Goal: Task Accomplishment & Management: Use online tool/utility

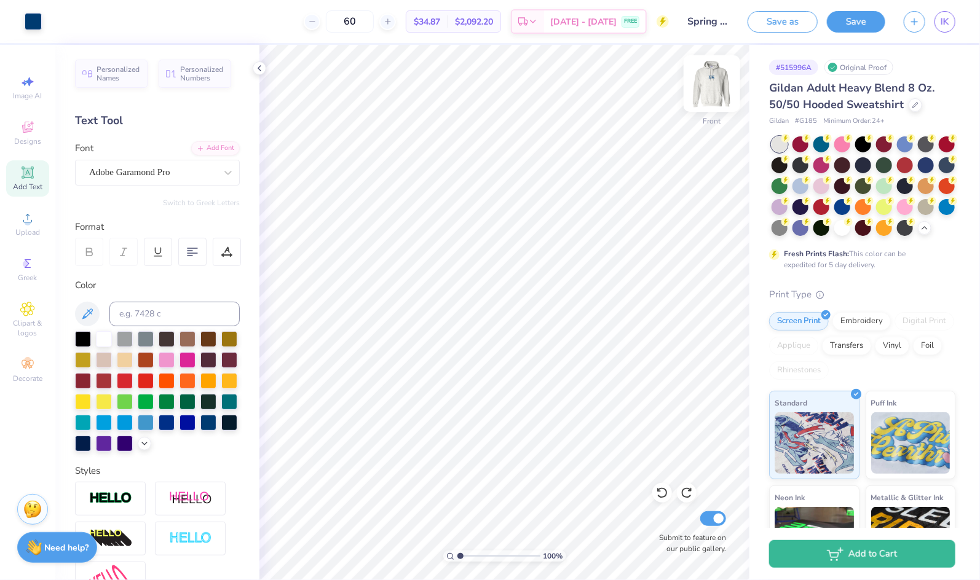
click at [716, 79] on img at bounding box center [711, 83] width 49 height 49
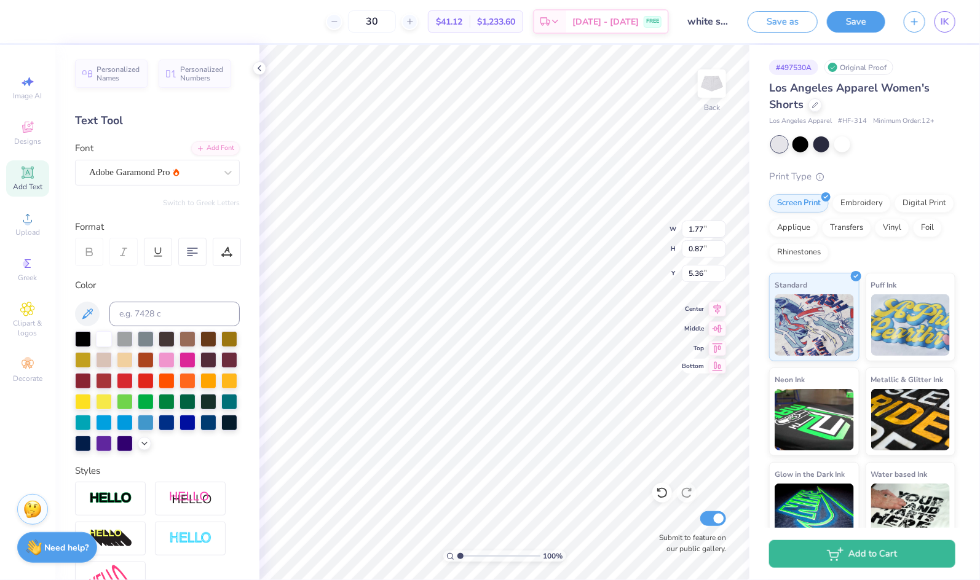
type input "0.90"
type input "1.76"
type input "4.81"
type input "0.71"
type input "1.40"
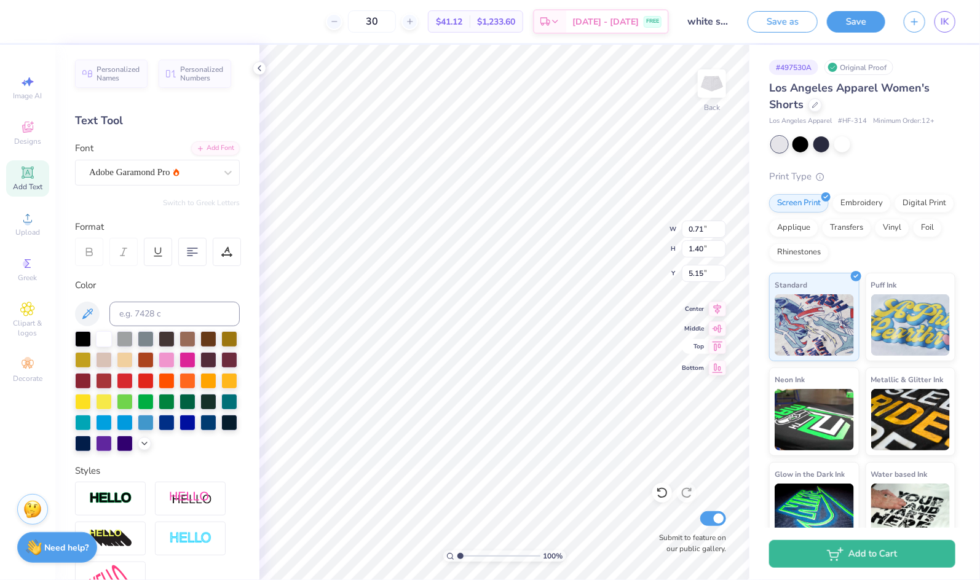
click at [698, 343] on div "100 % Back W 0.71 0.71 " H 1.40 1.40 " Y 5.15 5.15 " Center Middle Top Bottom S…" at bounding box center [504, 312] width 490 height 535
type input "3.98"
click at [709, 350] on div "100 % Back W 0.71 0.71 " H 1.40 1.40 " Y 3.98 3.98 " Center Middle Top Bottom S…" at bounding box center [504, 312] width 490 height 535
type input "3.82"
click at [698, 336] on div "100 % Back Submit to feature on our public gallery." at bounding box center [504, 312] width 490 height 535
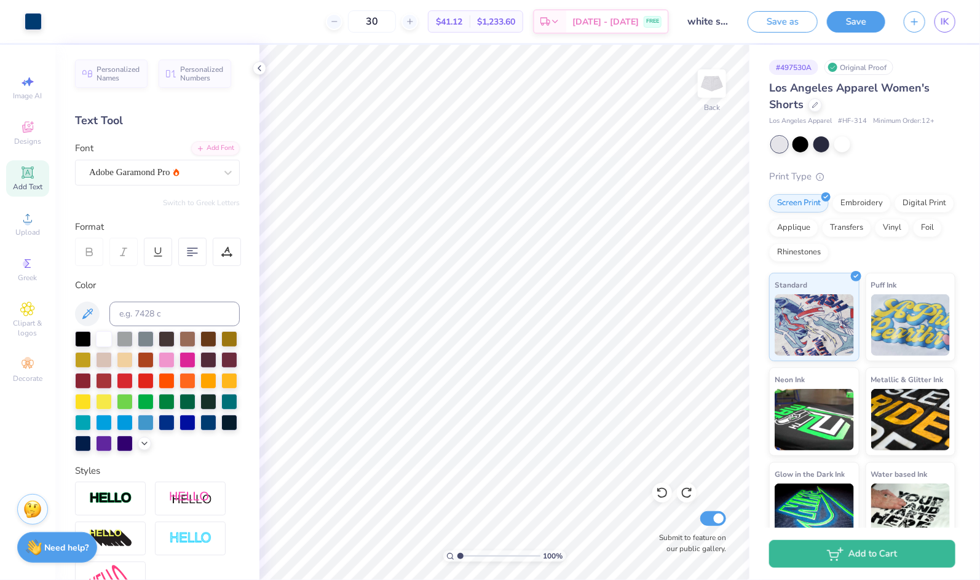
click at [701, 341] on div "100 % Back Submit to feature on our public gallery." at bounding box center [504, 312] width 490 height 535
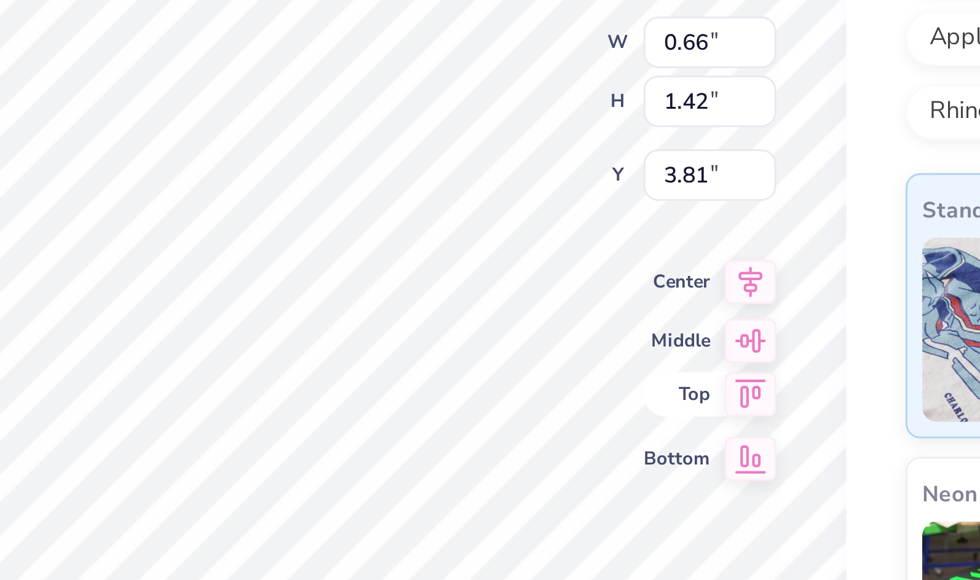
type input "0.66"
type input "1.42"
type input "3.81"
click at [690, 328] on div "100 % Back W 0.66 0.66 " H 1.42 1.42 " Y 3.81 3.81 " Center Middle Top Bottom S…" at bounding box center [504, 312] width 490 height 535
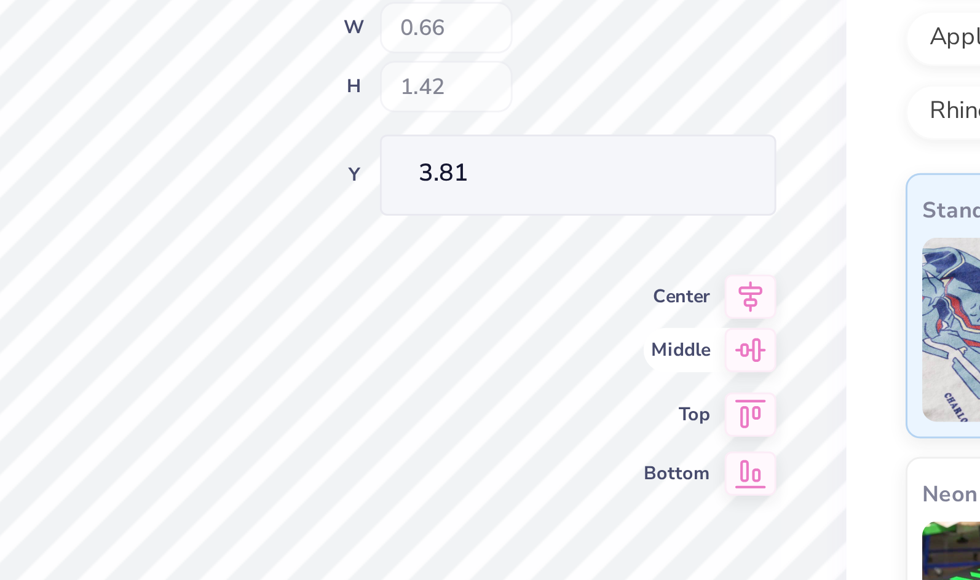
type input "0.55"
type input "1.20"
type input "4.03"
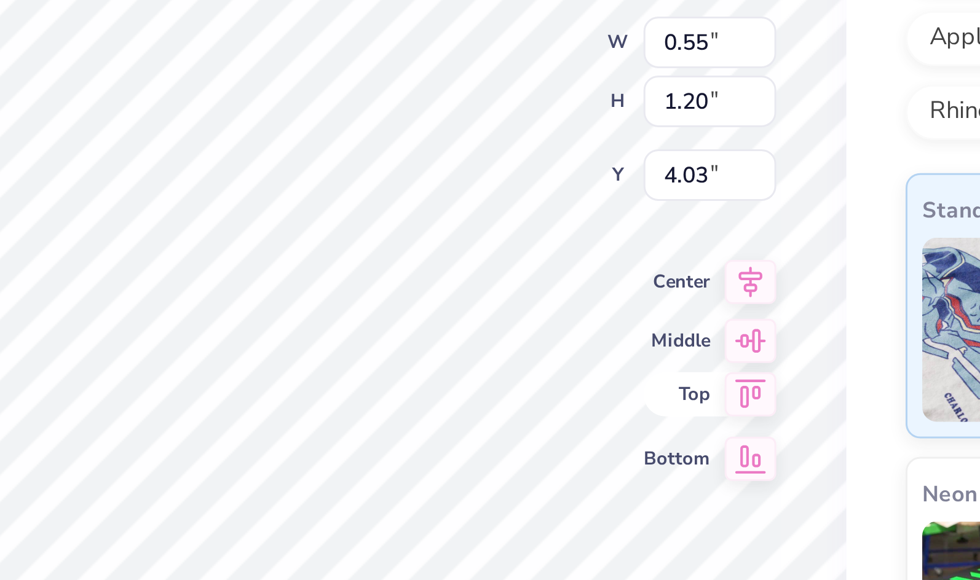
click at [703, 341] on div "100 % Back W 0.55 0.55 " H 1.20 1.20 " Y 4.03 4.03 " Center Middle Top Bottom S…" at bounding box center [504, 312] width 490 height 535
type input "3.85"
click at [706, 346] on div "100 % Back W 0.55 0.55 " H 1.20 1.20 " Y 3.85 3.85 " Center Middle Top Bottom S…" at bounding box center [504, 312] width 490 height 535
type input "4.10"
click at [702, 341] on div "100 % Back W 0.55 0.55 " H 1.20 1.20 " Y 3.85 3.85 " Center Middle Top Bottom S…" at bounding box center [504, 312] width 490 height 535
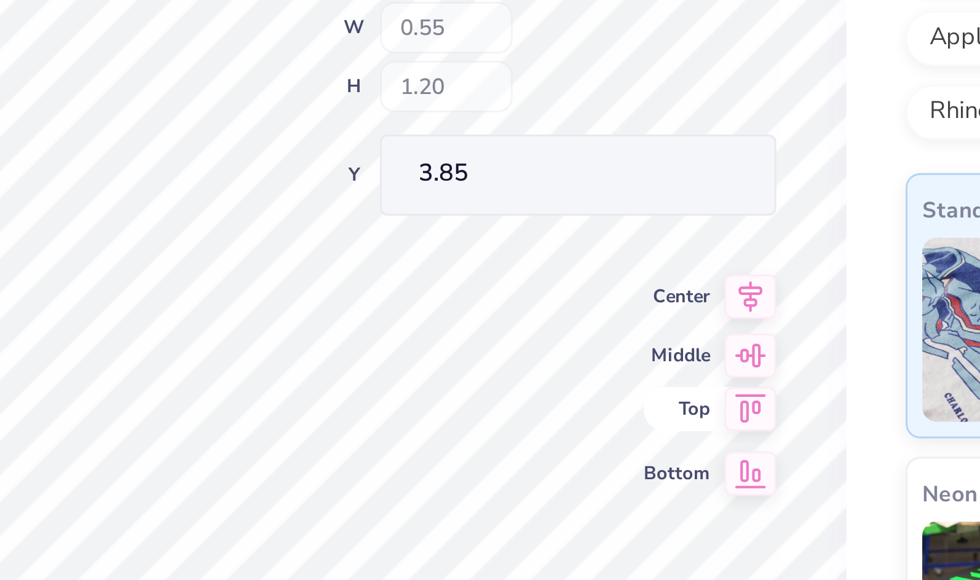
type input "3.98"
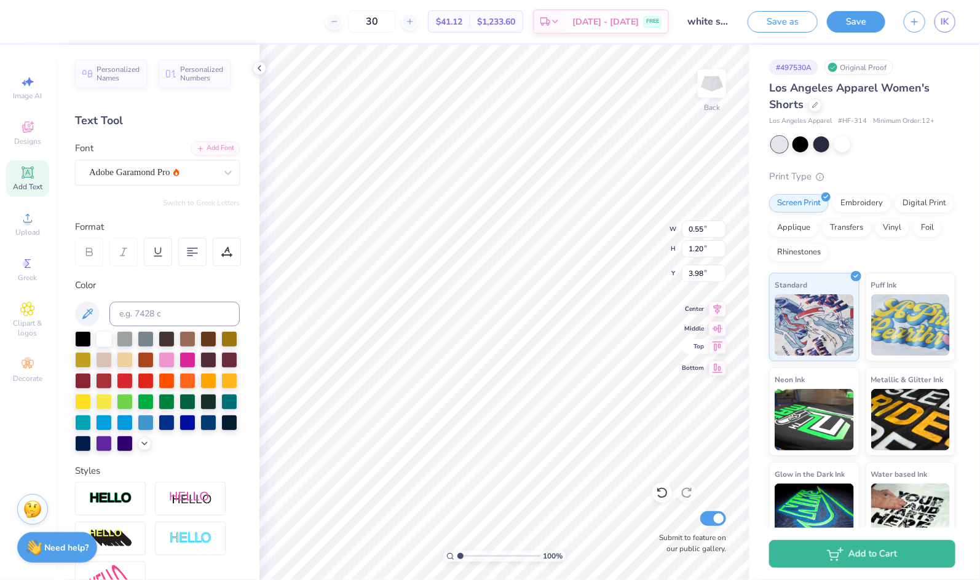
type input "2.84"
type input "2.14"
type input "4.10"
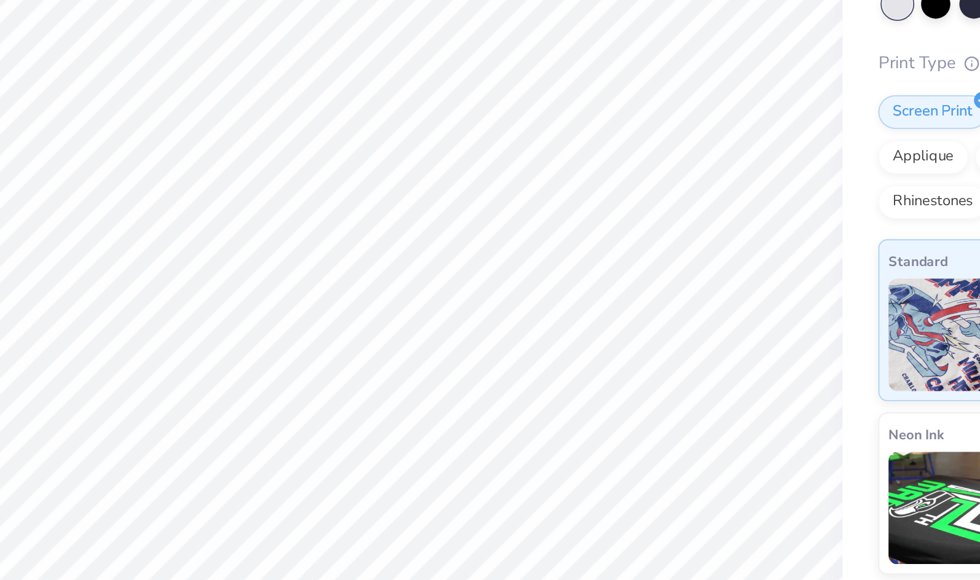
click at [702, 353] on div "100 % Back Submit to feature on our public gallery." at bounding box center [504, 312] width 490 height 535
click at [685, 310] on div "100 % Back W 0.55 0.55 " H 1.20 1.20 " Y 3.98 3.98 " Center Middle Top Bottom S…" at bounding box center [504, 312] width 490 height 535
type input "1.19"
type input "0.56"
type input "4.37"
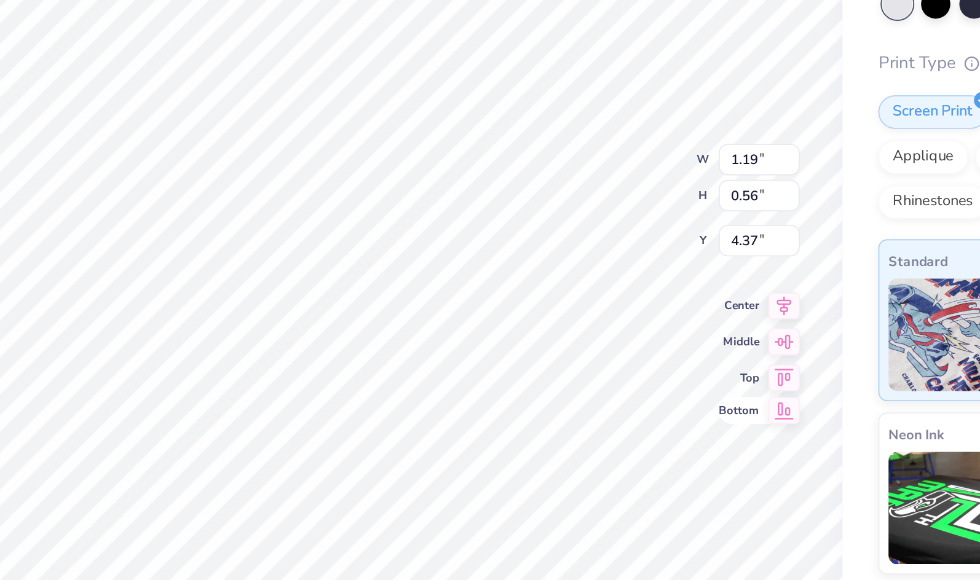
type input "5.35"
type input "1.17"
type input "0.62"
type input "5.31"
click at [697, 370] on div "100 % Back W 1.17 1.17 " H 0.62 0.62 " Y 5.31 5.31 " Center Middle Top Bottom S…" at bounding box center [504, 312] width 490 height 535
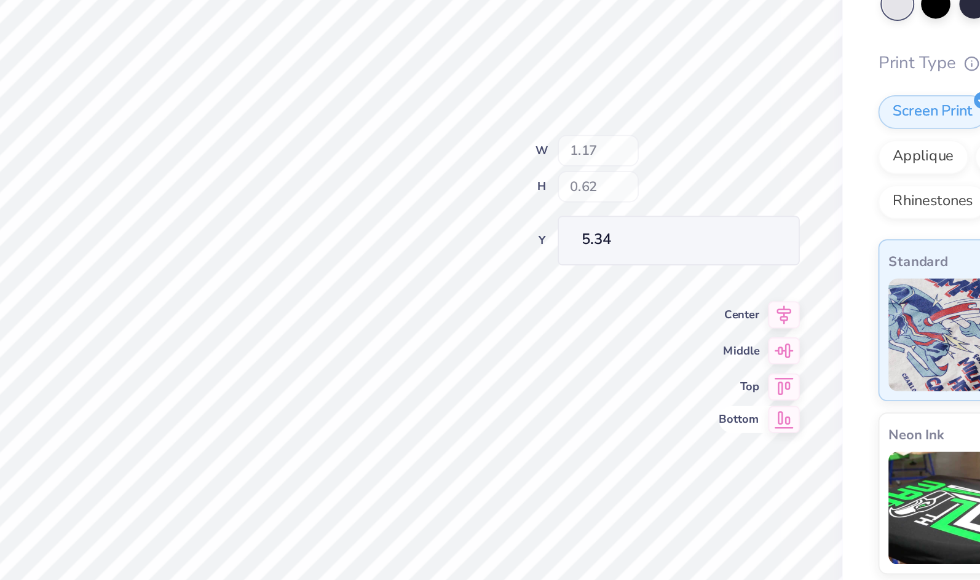
type input "5.34"
